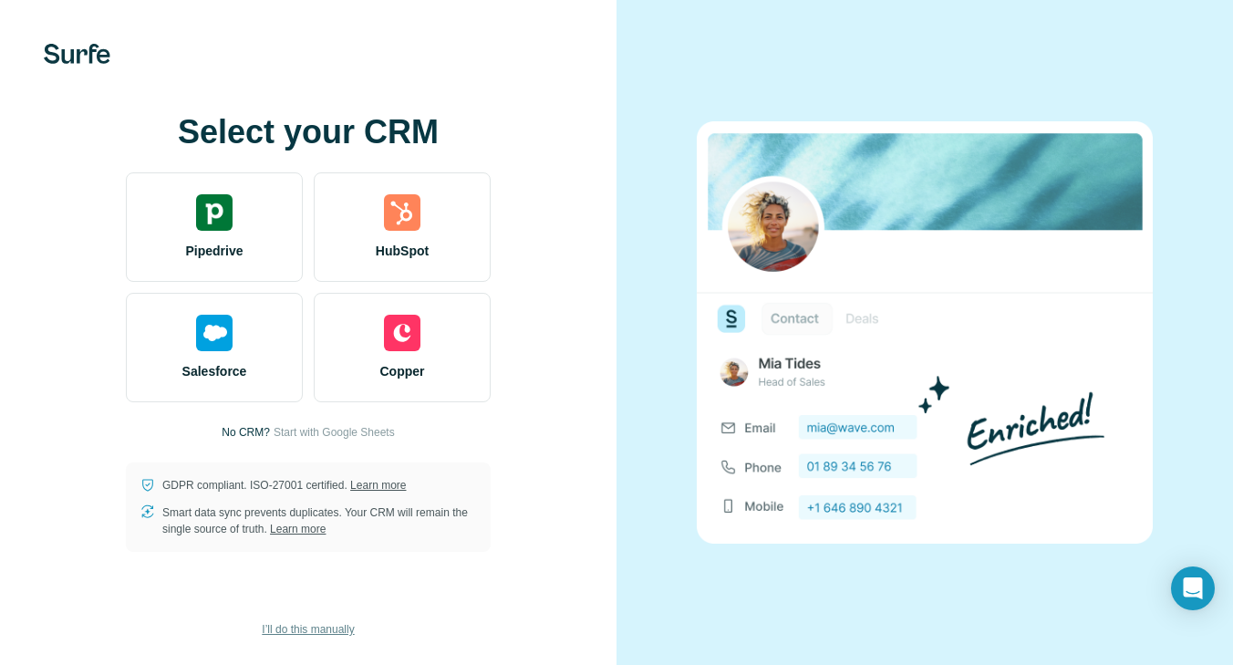
click at [336, 633] on span "I’ll do this manually" at bounding box center [308, 629] width 92 height 16
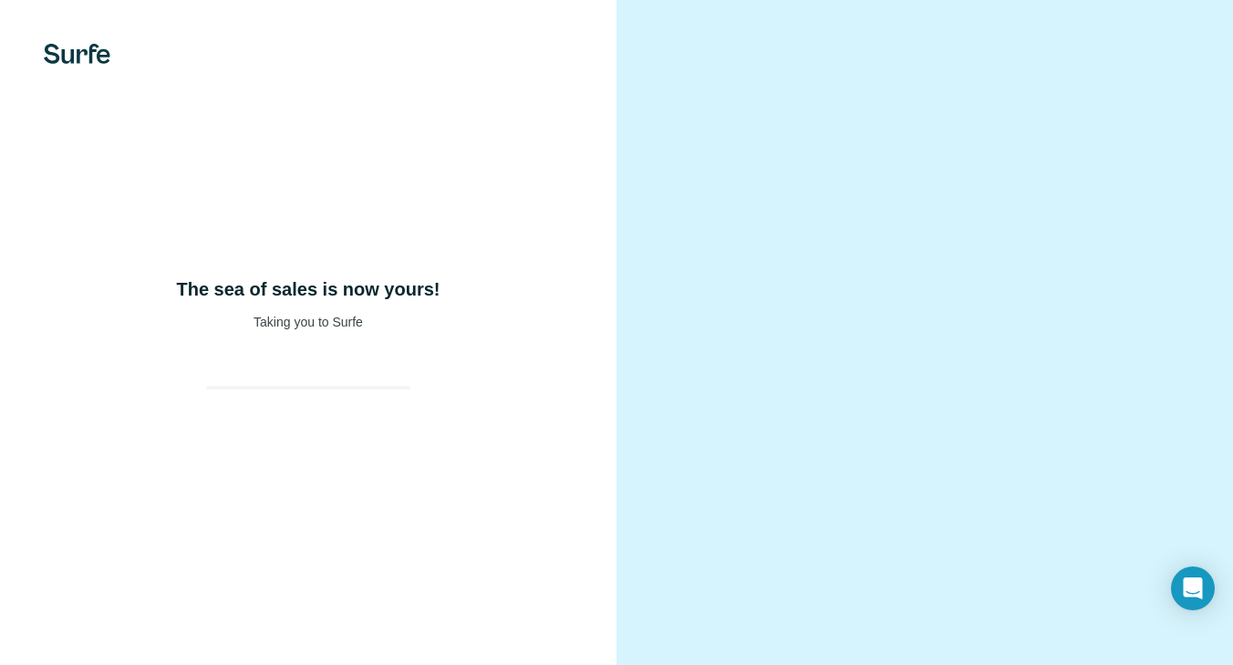
click at [336, 633] on div "The sea of sales is now yours! Taking you to Surfe" at bounding box center [308, 332] width 616 height 665
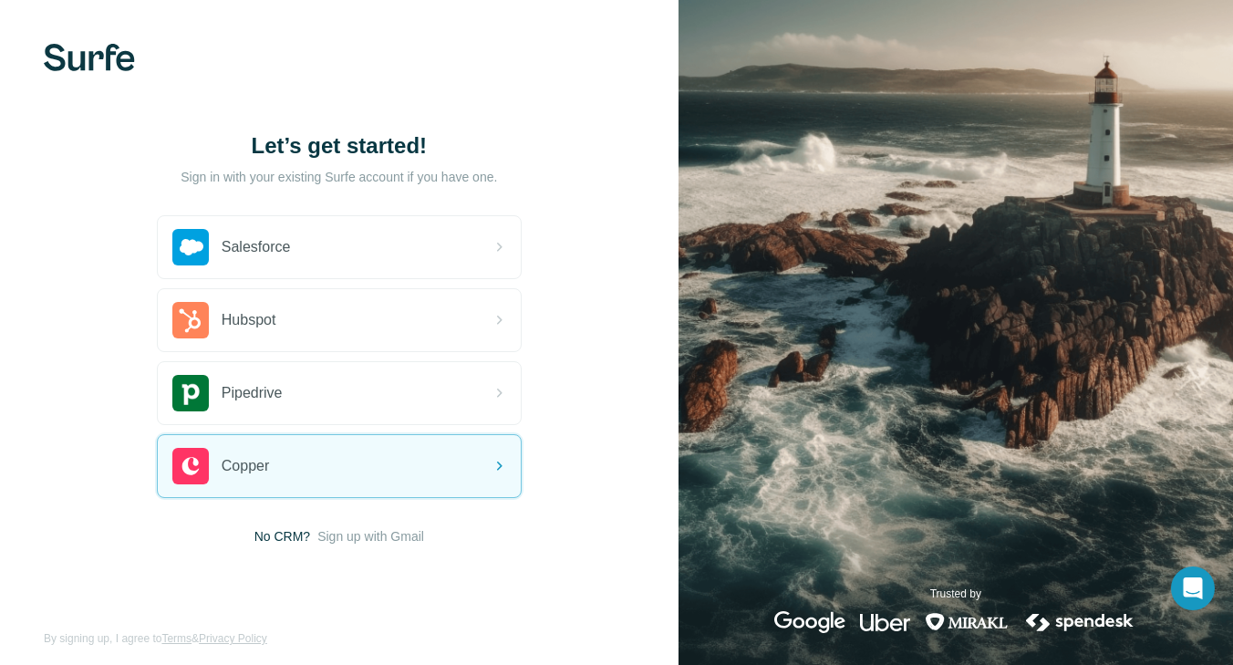
scroll to position [12, 0]
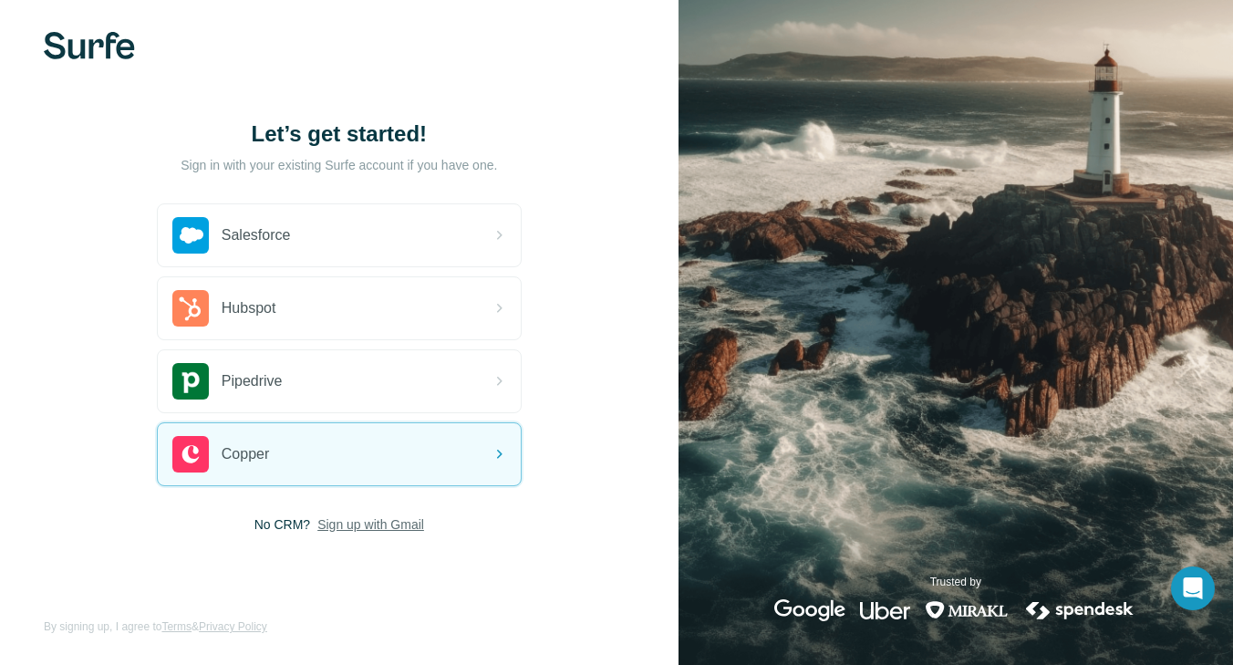
click at [408, 521] on span "Sign up with Gmail" at bounding box center [370, 524] width 107 height 18
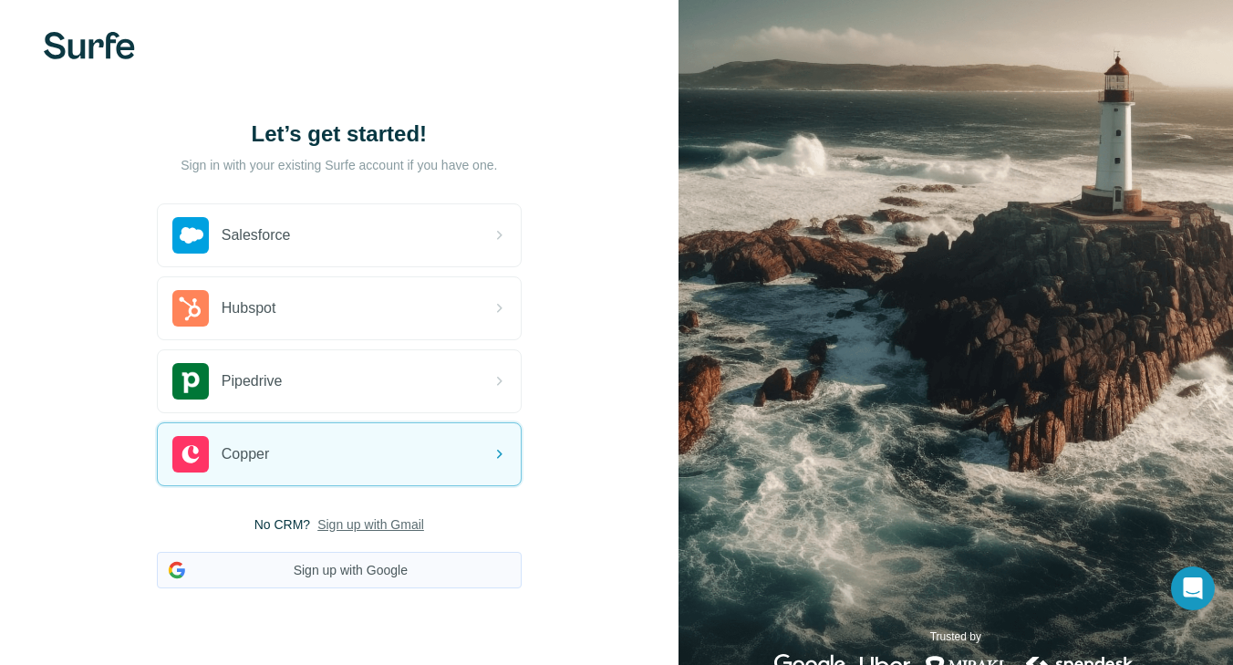
click at [460, 571] on button "Sign up with Google" at bounding box center [339, 570] width 365 height 36
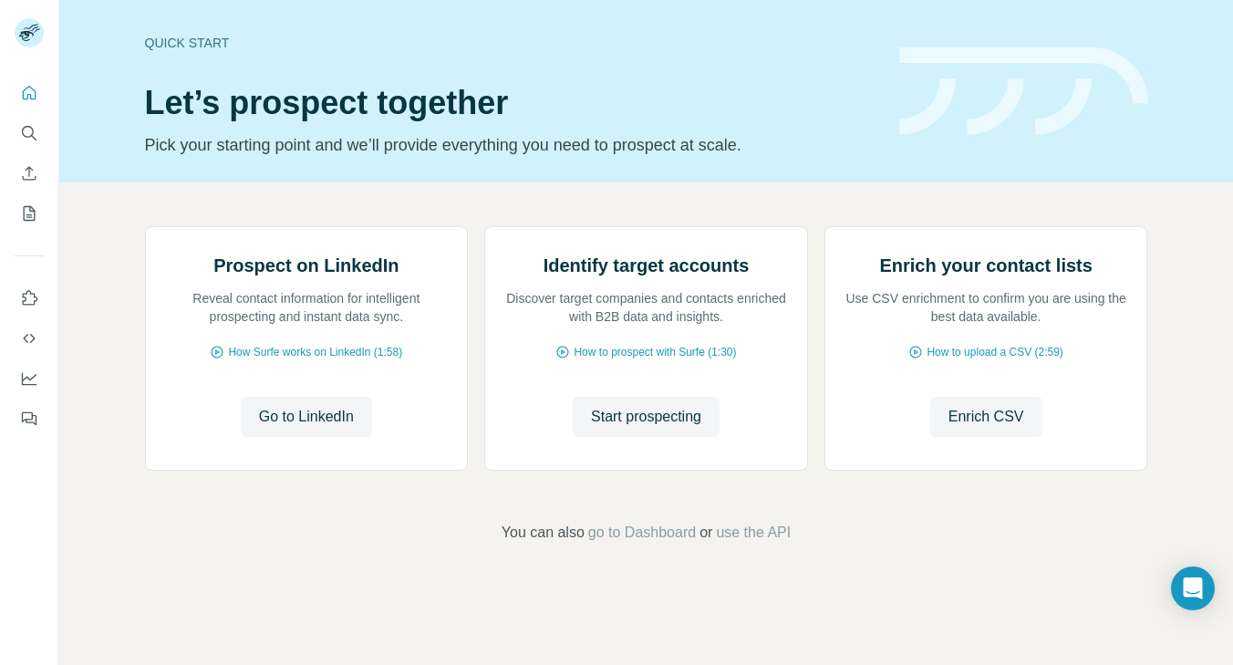
scroll to position [102, 0]
drag, startPoint x: 960, startPoint y: 502, endPoint x: 955, endPoint y: 512, distance: 11.4
click at [955, 437] on button "Enrich CSV" at bounding box center [986, 417] width 112 height 40
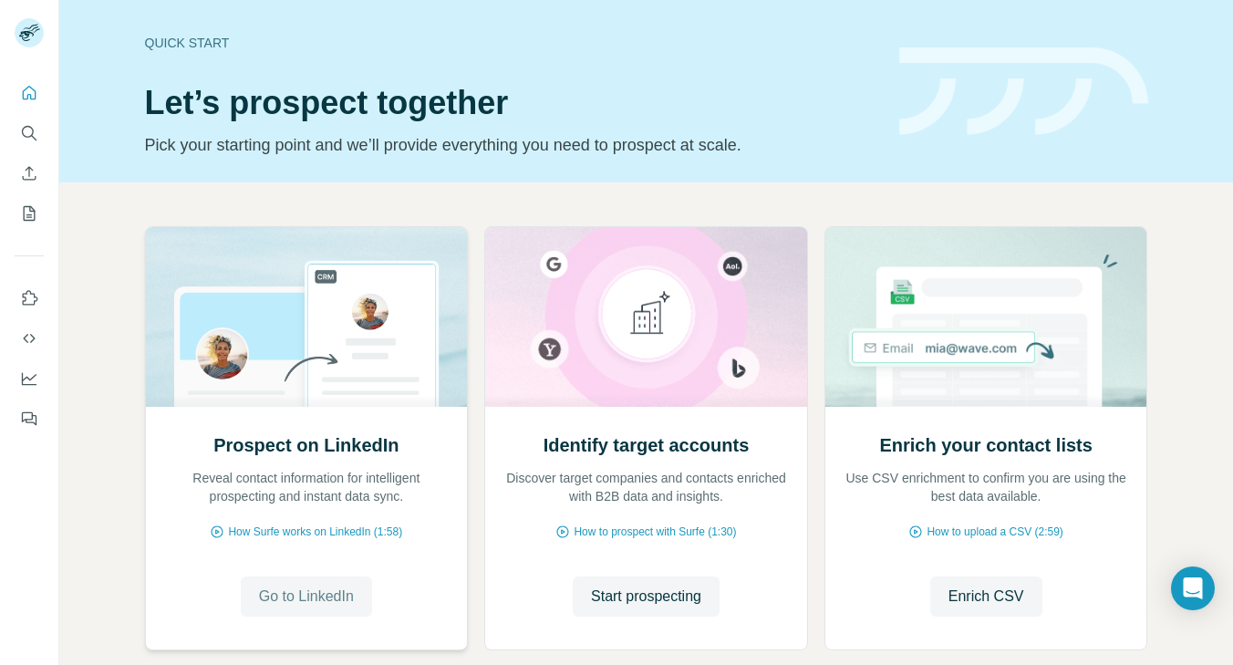
click at [336, 580] on button "Go to LinkedIn" at bounding box center [306, 596] width 131 height 40
